Goal: Task Accomplishment & Management: Manage account settings

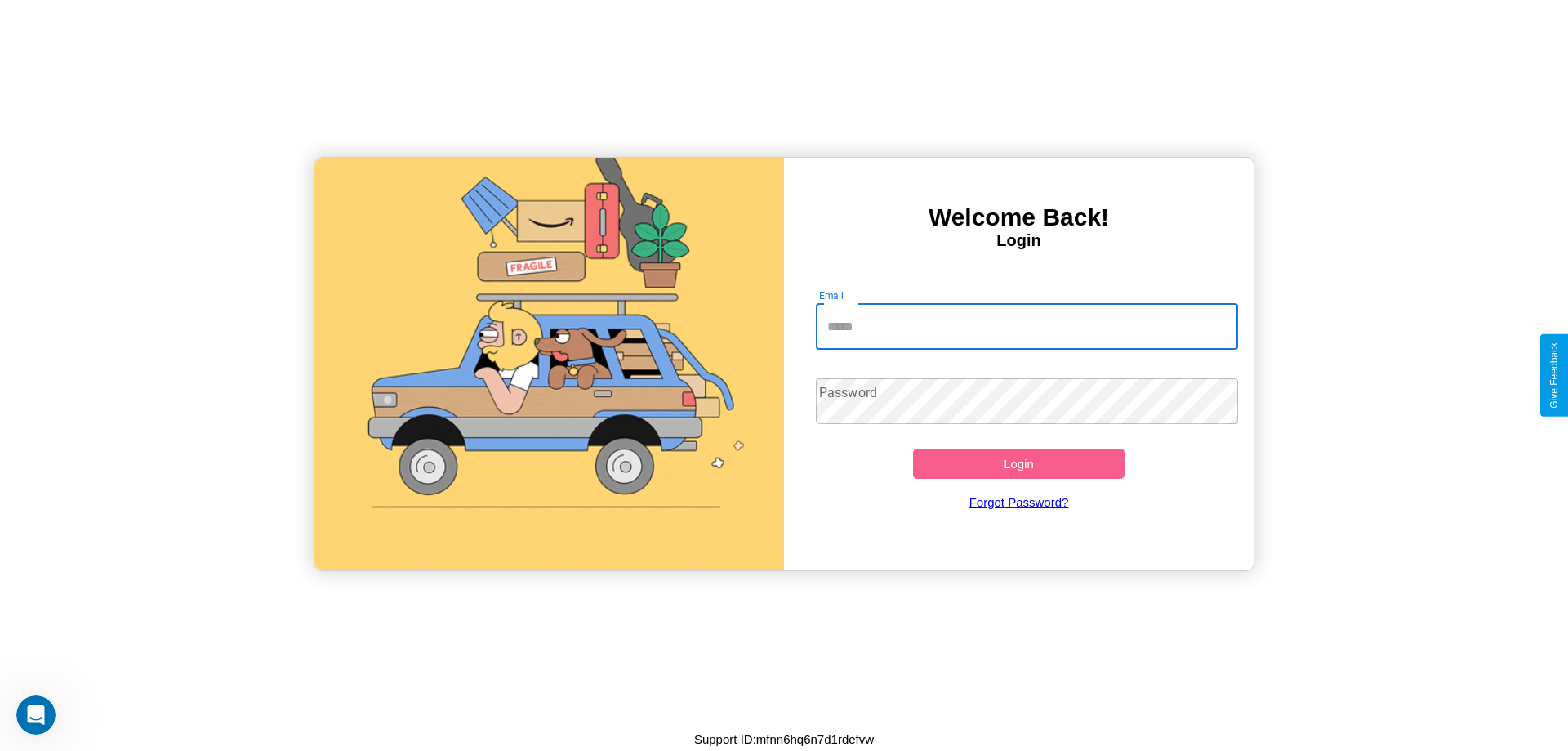
click at [1026, 326] on input "Email" at bounding box center [1028, 326] width 423 height 45
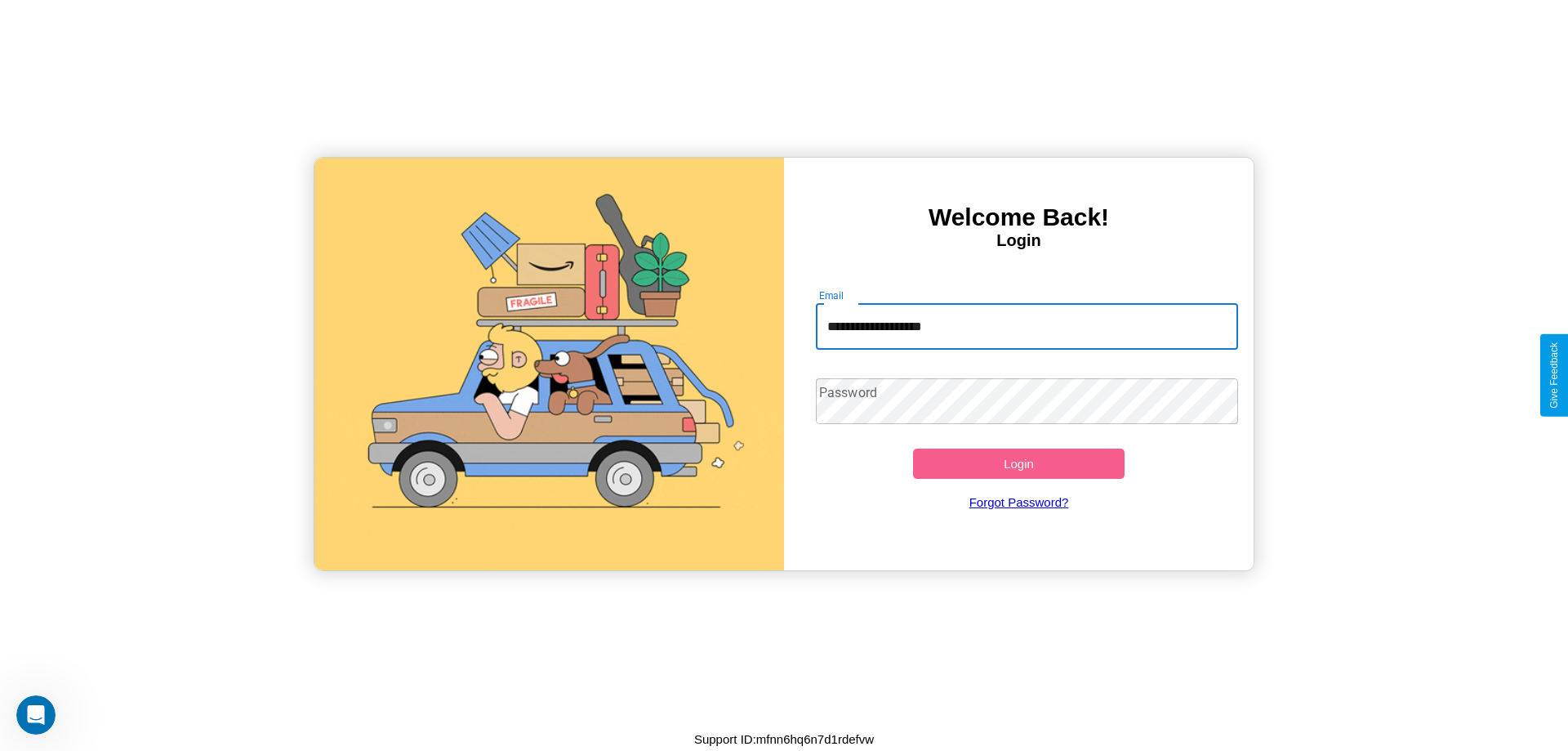
type input "**********"
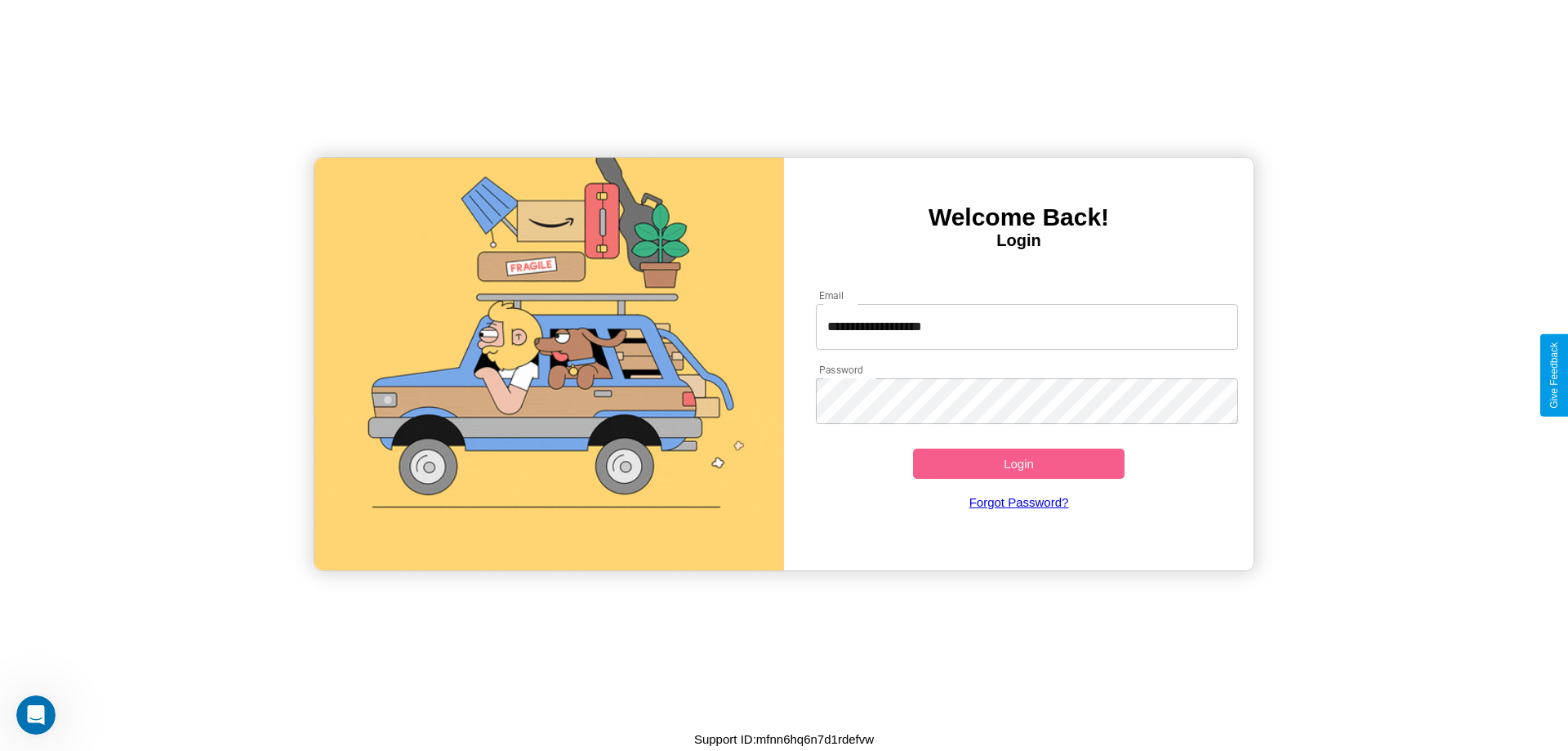
click at [1018, 463] on button "Login" at bounding box center [1019, 463] width 212 height 31
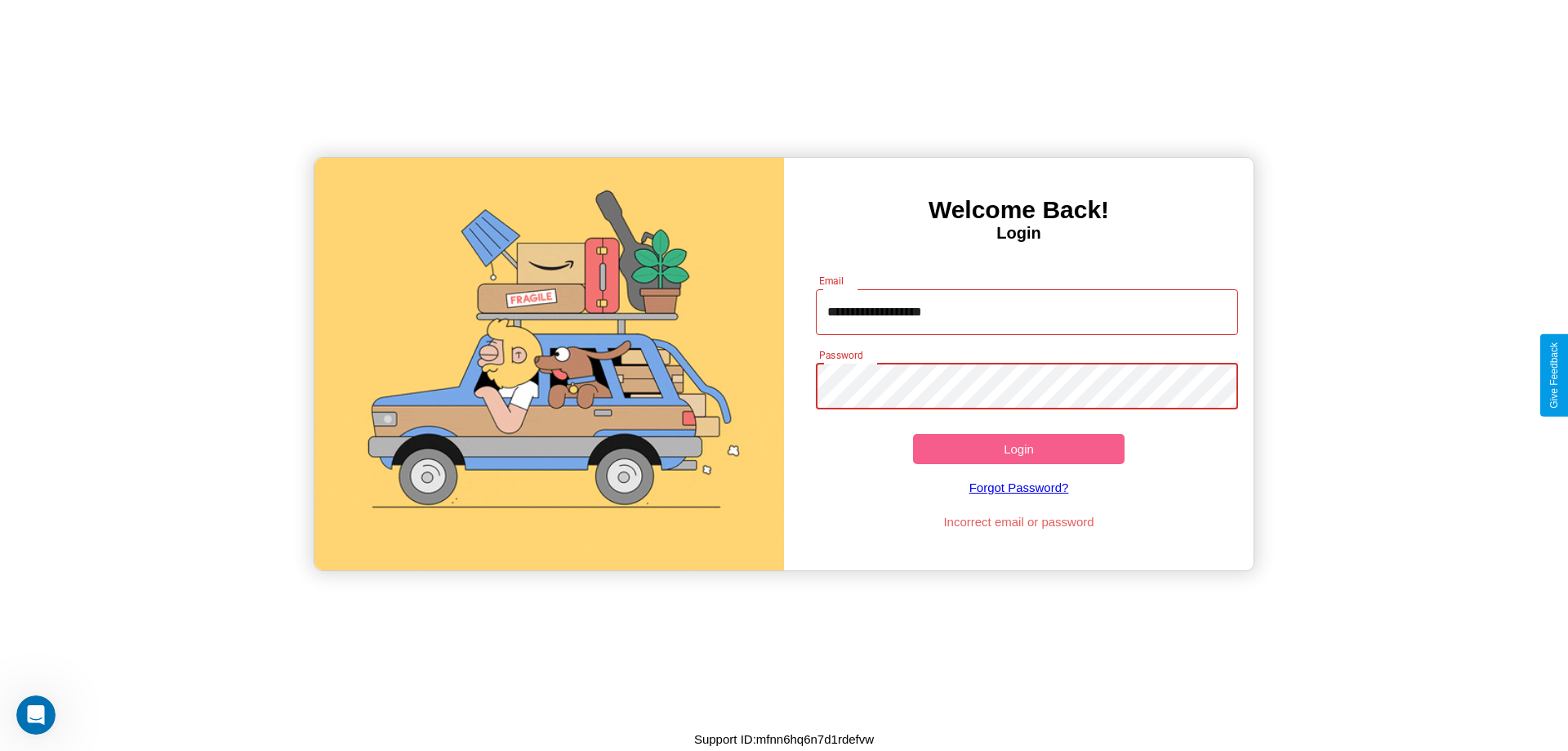
click at [1018, 448] on button "Login" at bounding box center [1019, 448] width 212 height 31
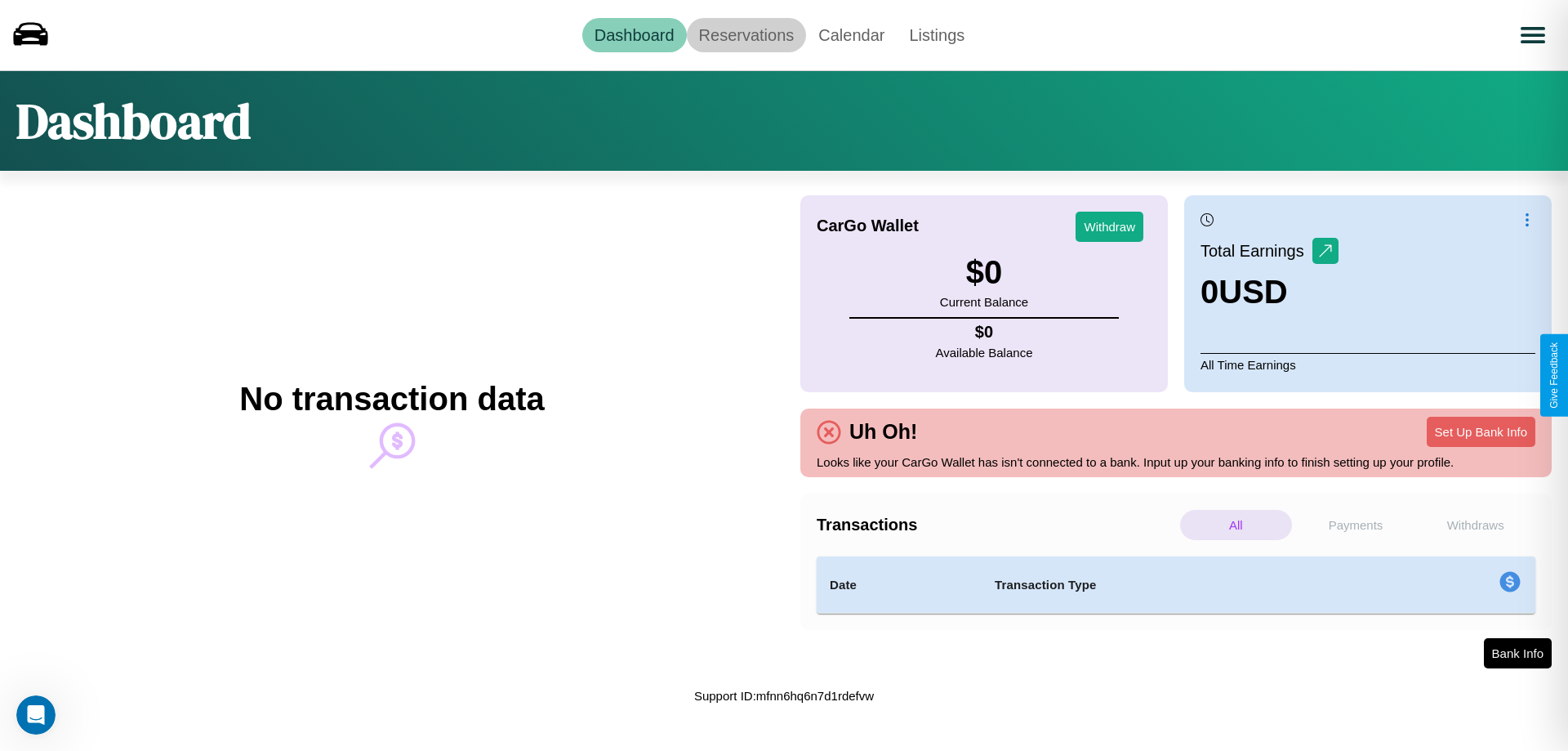
click at [746, 34] on link "Reservations" at bounding box center [747, 35] width 120 height 34
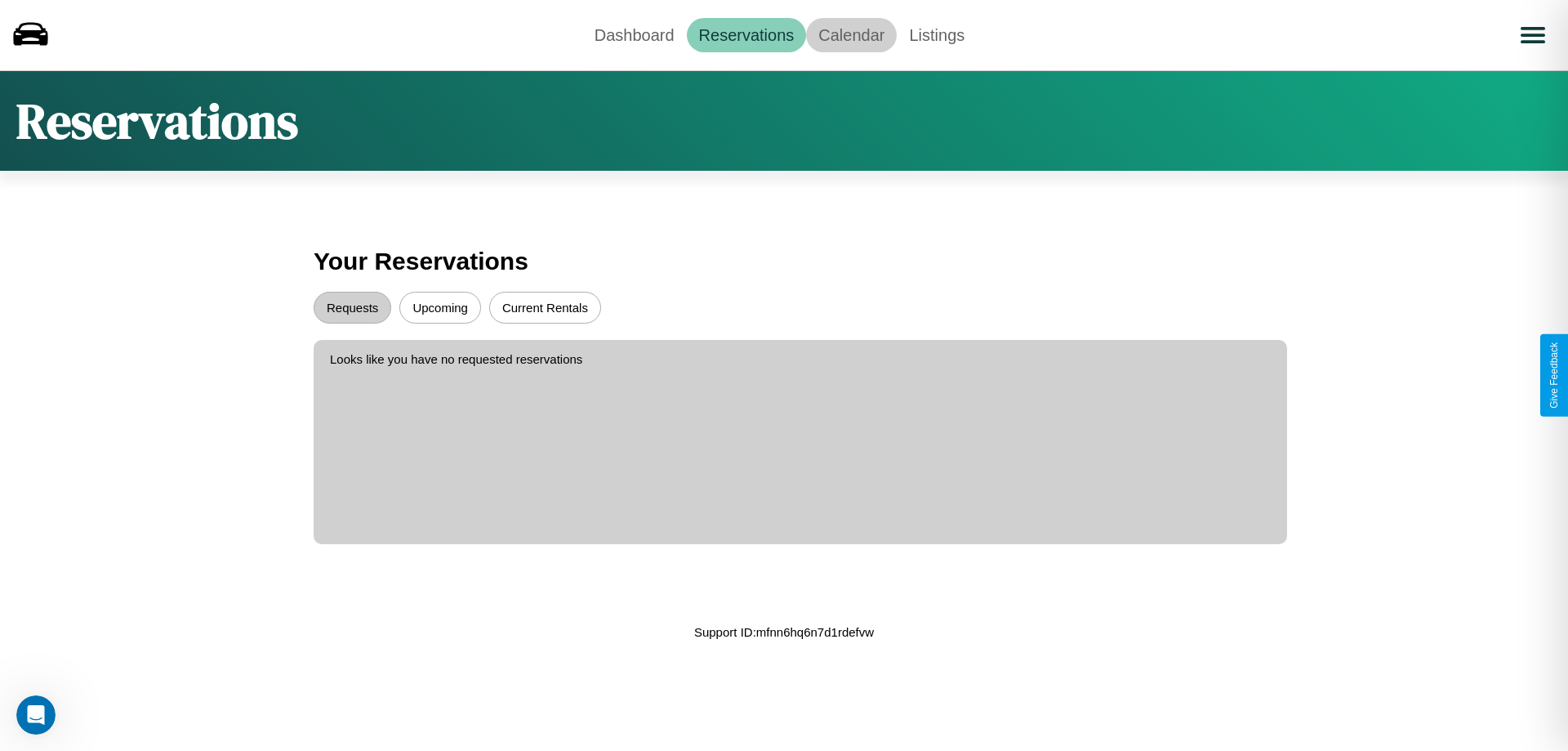
click at [851, 34] on link "Calendar" at bounding box center [852, 35] width 91 height 34
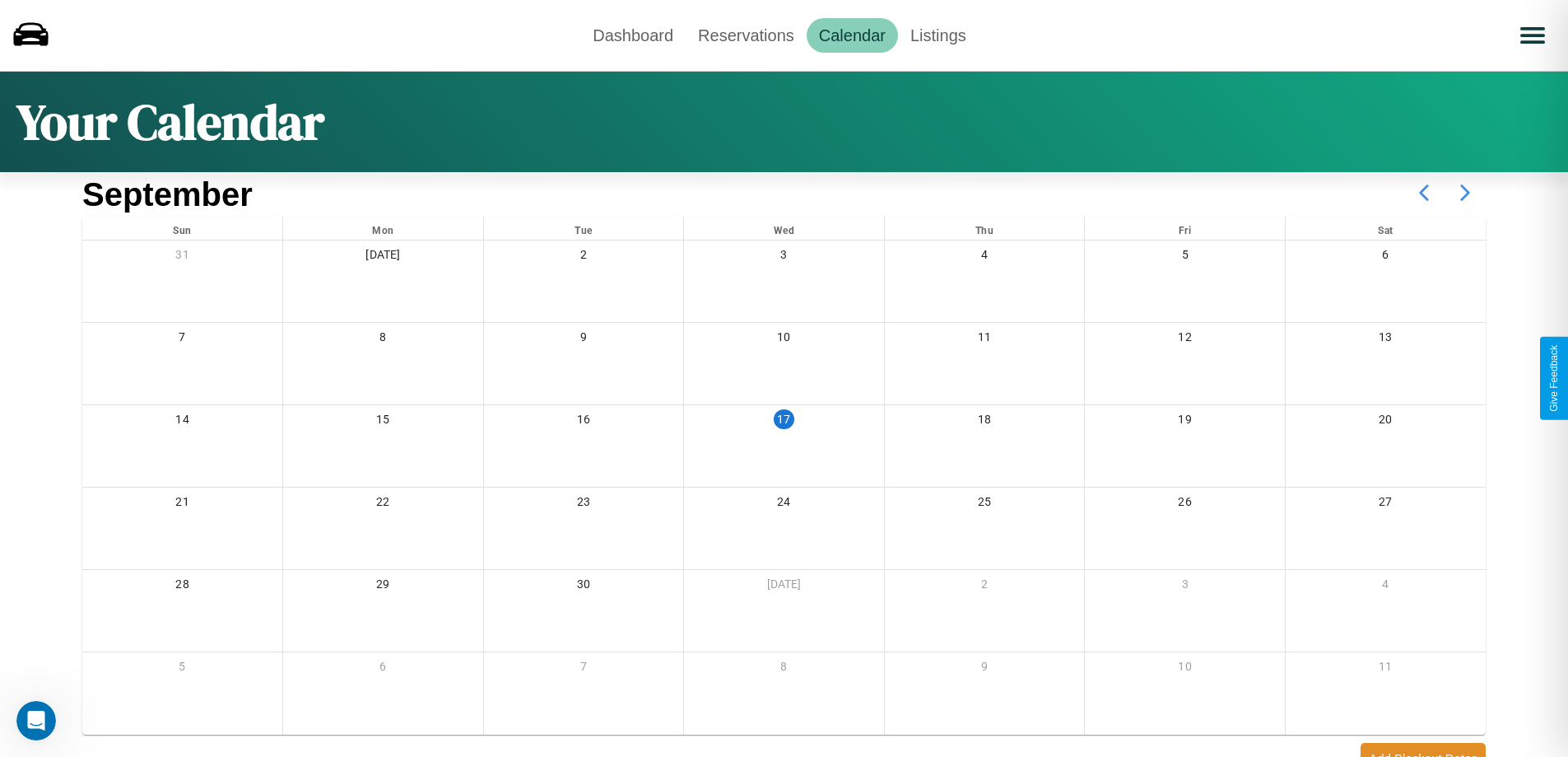
click at [1465, 193] on icon at bounding box center [1465, 192] width 41 height 41
